Goal: Check status: Check status

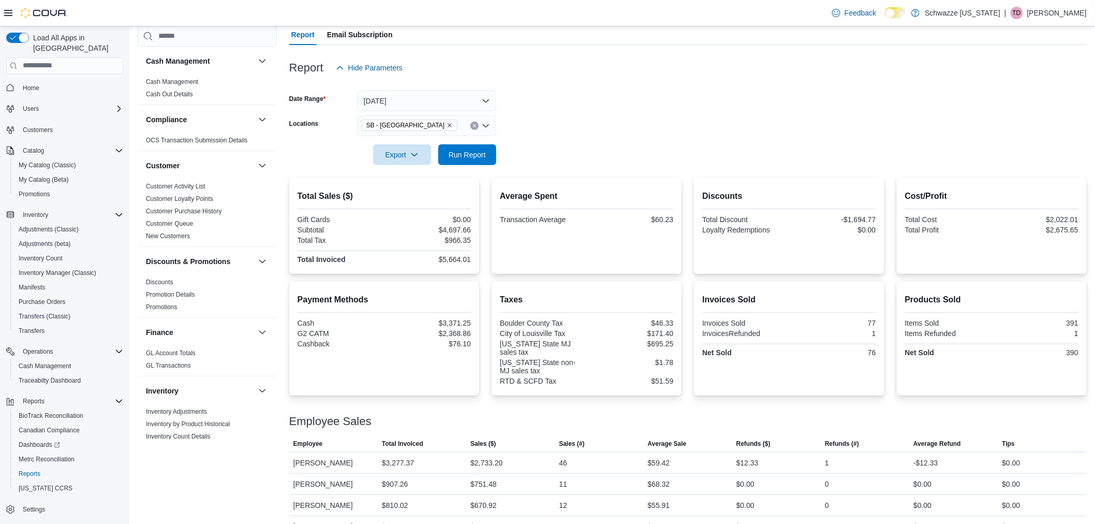
scroll to position [651, 0]
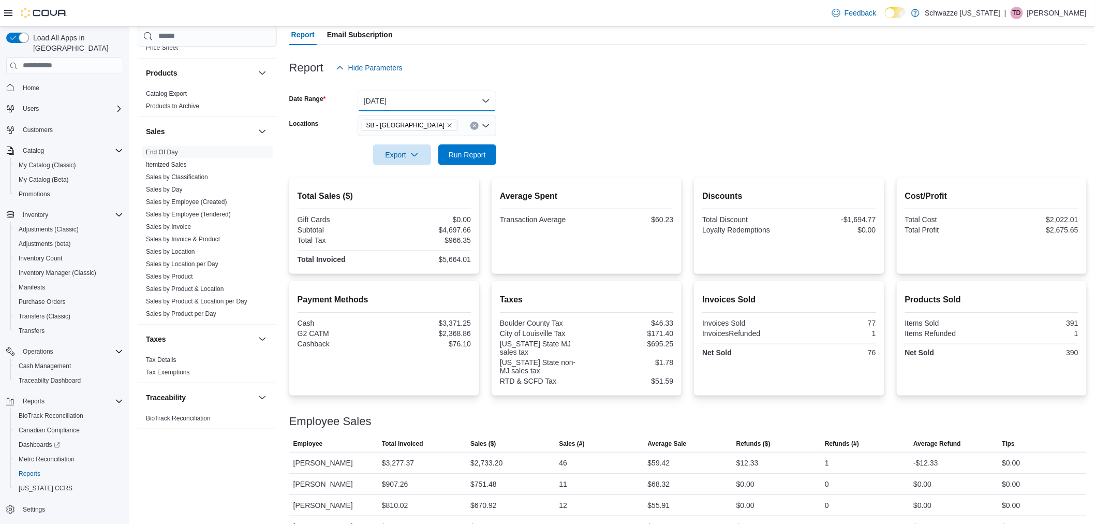
click at [413, 103] on button "Today" at bounding box center [427, 101] width 139 height 21
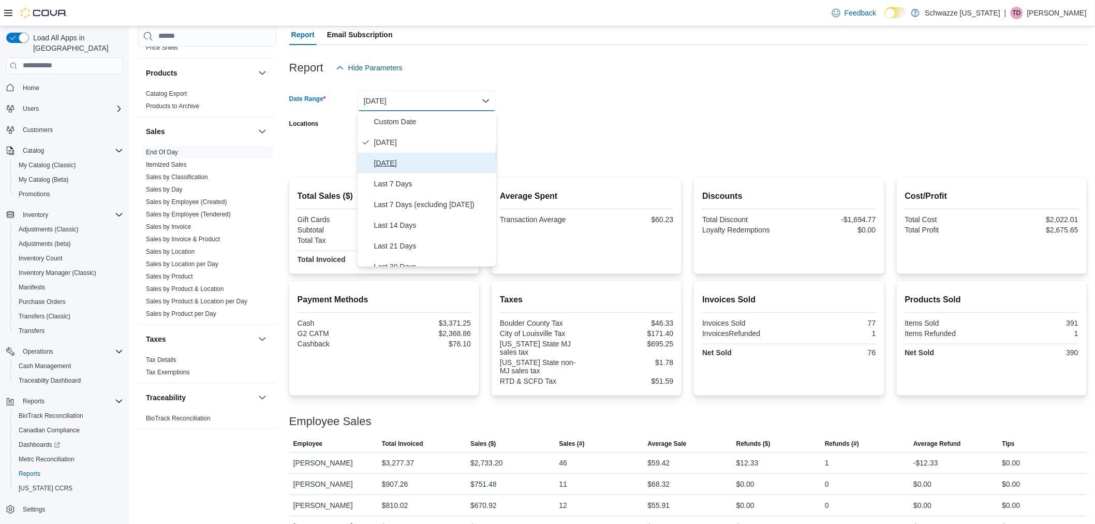
click at [402, 161] on span "Yesterday" at bounding box center [433, 163] width 118 height 12
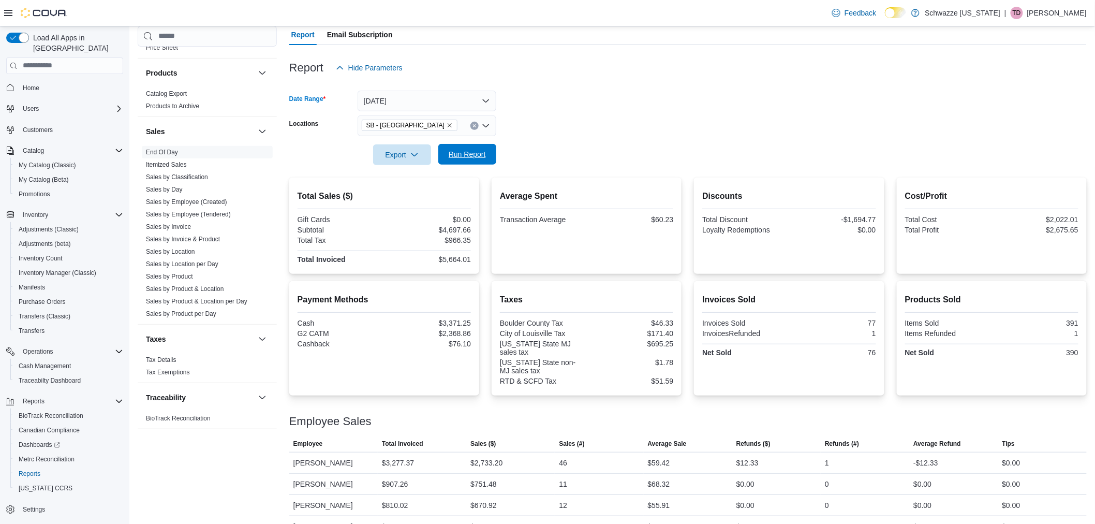
click at [459, 149] on span "Run Report" at bounding box center [467, 154] width 37 height 10
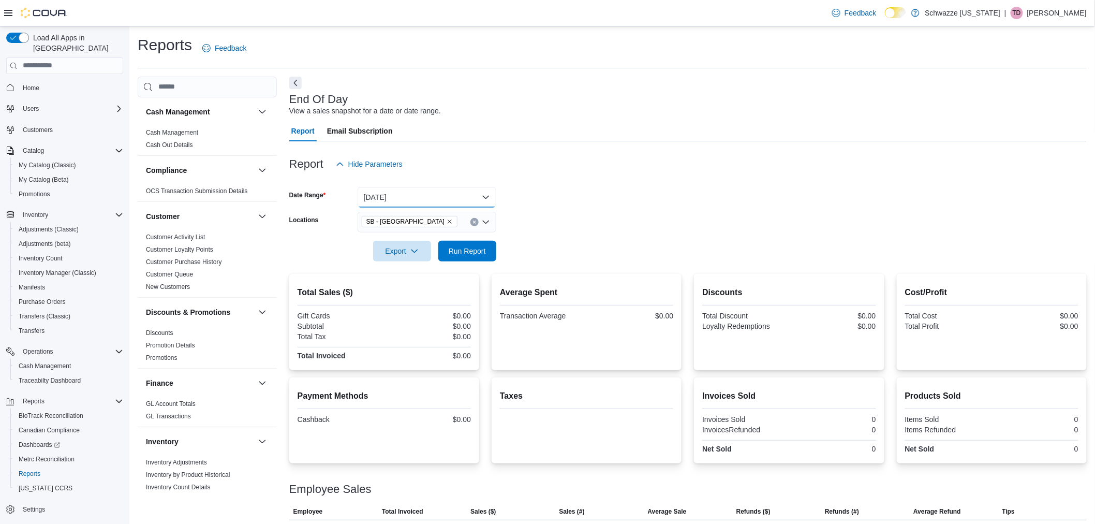
click at [404, 195] on button "Today" at bounding box center [427, 197] width 139 height 21
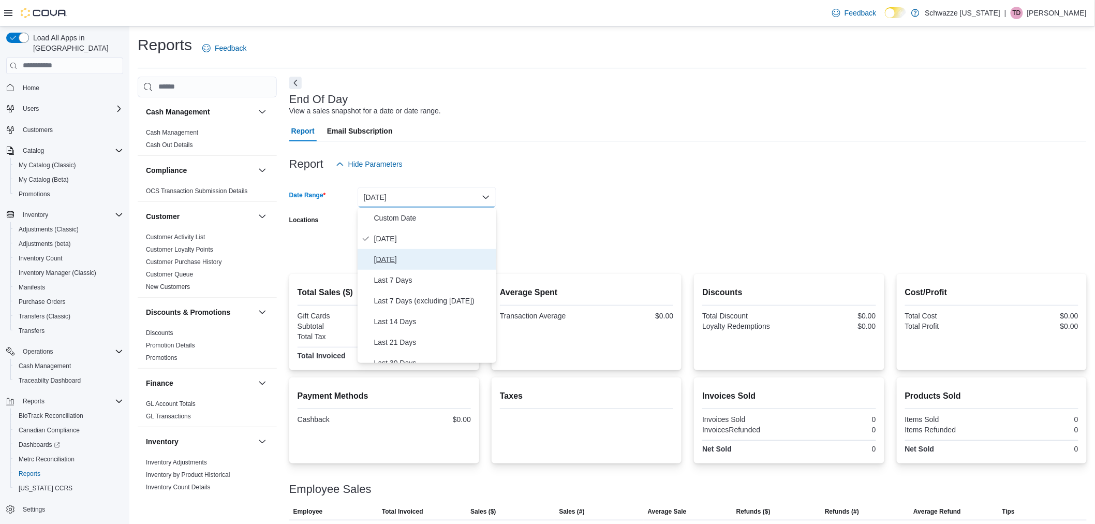
drag, startPoint x: 402, startPoint y: 261, endPoint x: 409, endPoint y: 259, distance: 7.5
click at [402, 260] on span "Yesterday" at bounding box center [433, 259] width 118 height 12
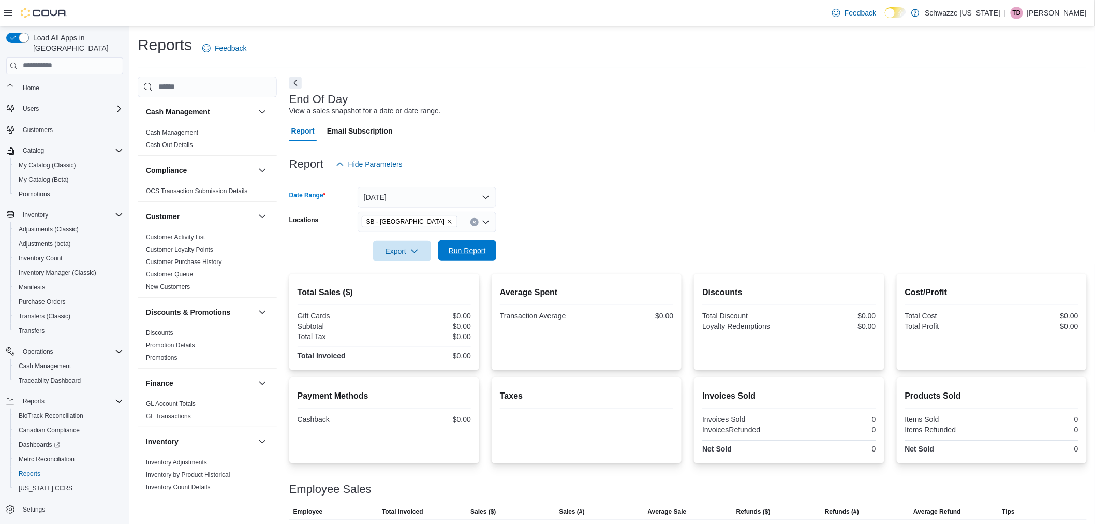
click at [452, 250] on span "Run Report" at bounding box center [467, 250] width 37 height 10
